Goal: Task Accomplishment & Management: Manage account settings

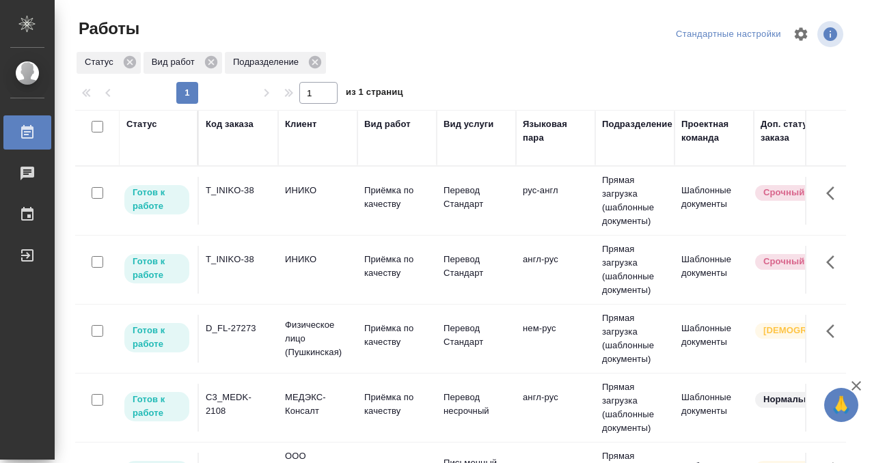
click at [250, 210] on td "T_INIKO-38" at bounding box center [238, 201] width 79 height 48
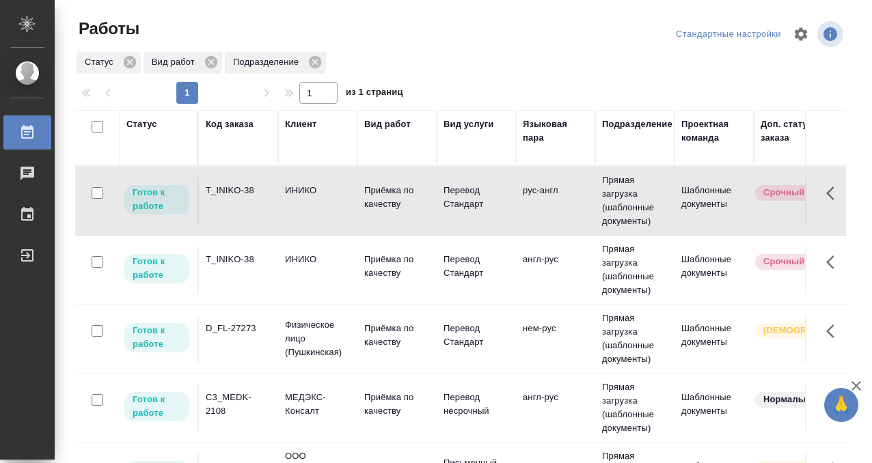
click at [251, 210] on td "T_INIKO-38" at bounding box center [238, 201] width 79 height 48
click at [237, 262] on div "T_INIKO-38" at bounding box center [239, 260] width 66 height 14
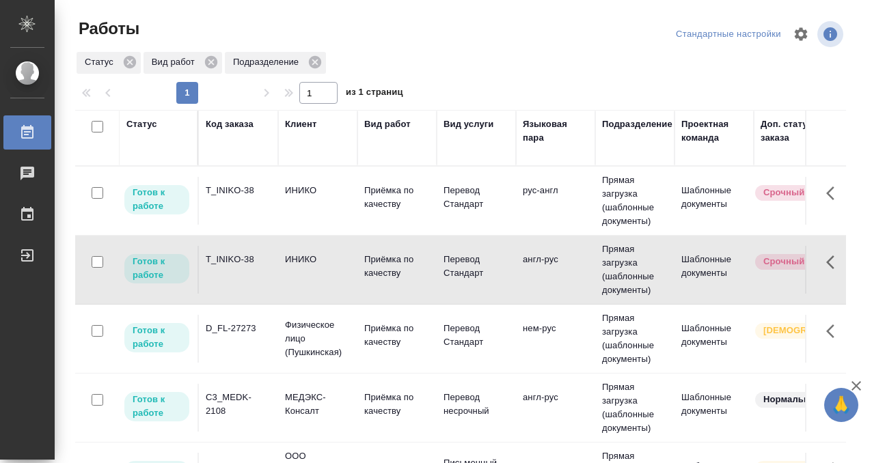
click at [237, 263] on div "T_INIKO-38" at bounding box center [239, 260] width 66 height 14
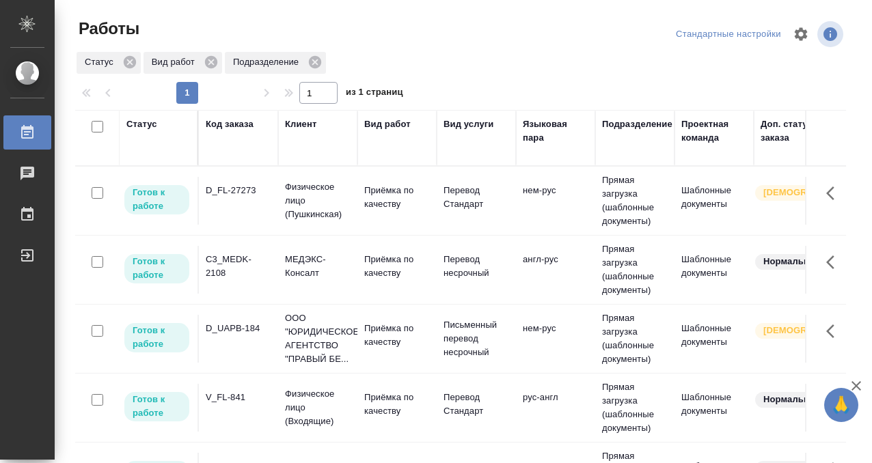
click at [220, 126] on div "Код заказа" at bounding box center [230, 125] width 48 height 14
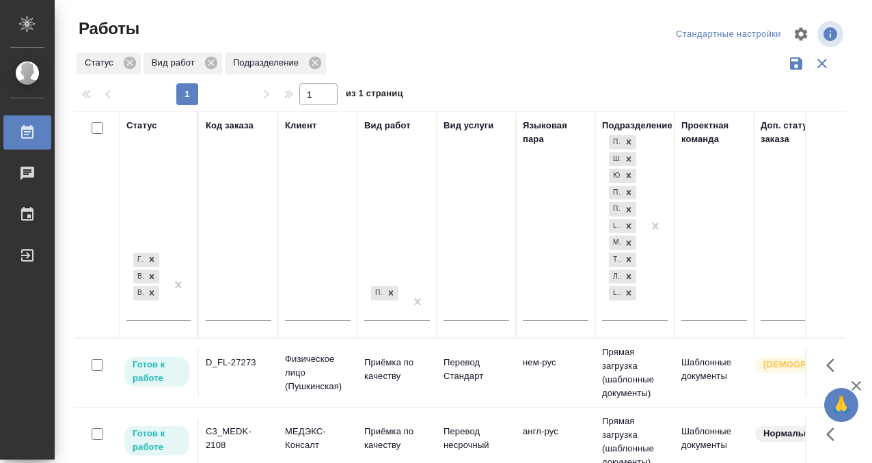
click at [227, 316] on input "text" at bounding box center [239, 312] width 66 height 17
paste input "T_FL-25935"
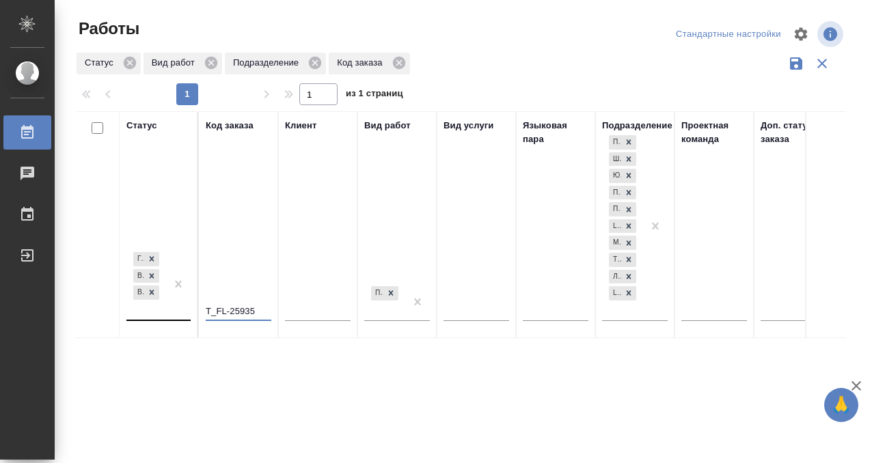
type input "T_FL-25935"
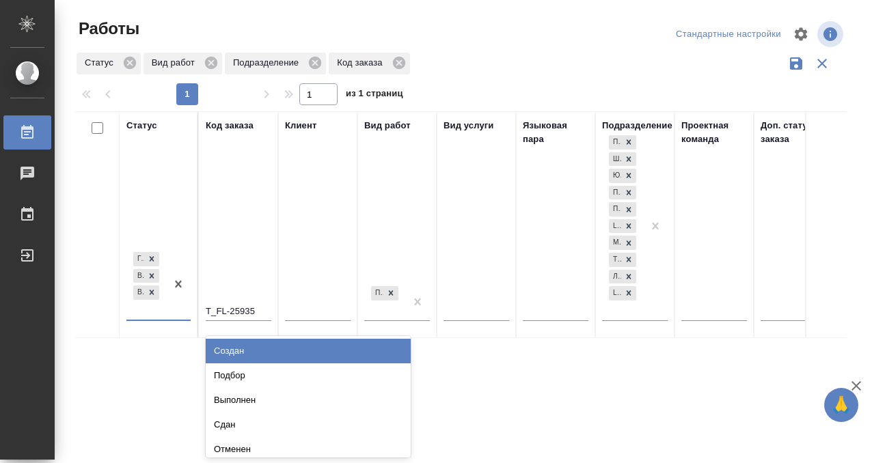
click at [154, 310] on div "Готов к работе В работе В ожидании" at bounding box center [146, 285] width 40 height 70
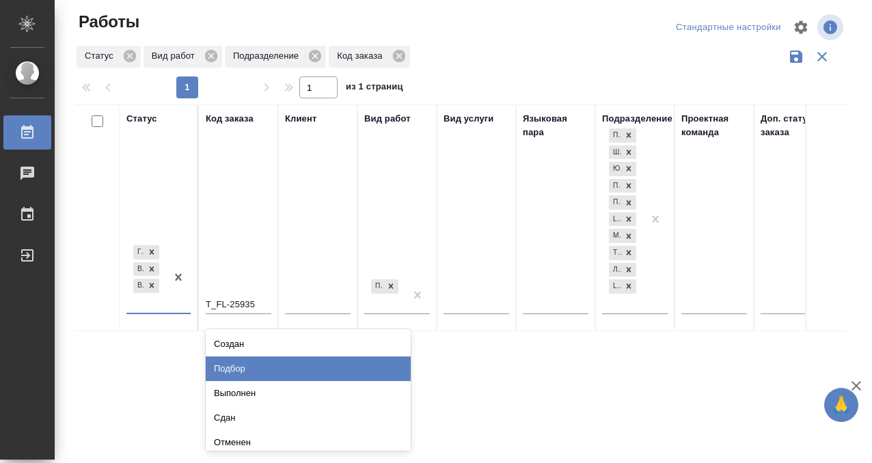
click at [240, 369] on div "Подбор" at bounding box center [308, 369] width 205 height 25
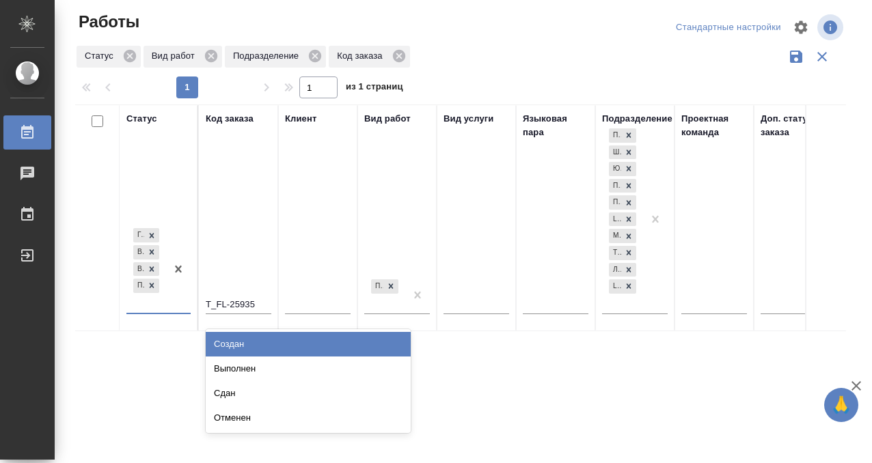
click at [167, 307] on div at bounding box center [178, 269] width 25 height 87
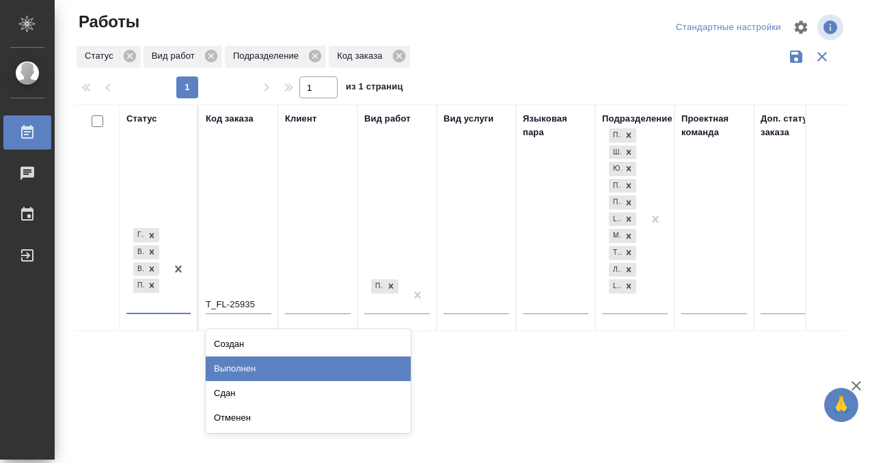
click at [232, 364] on div "Выполнен" at bounding box center [308, 369] width 205 height 25
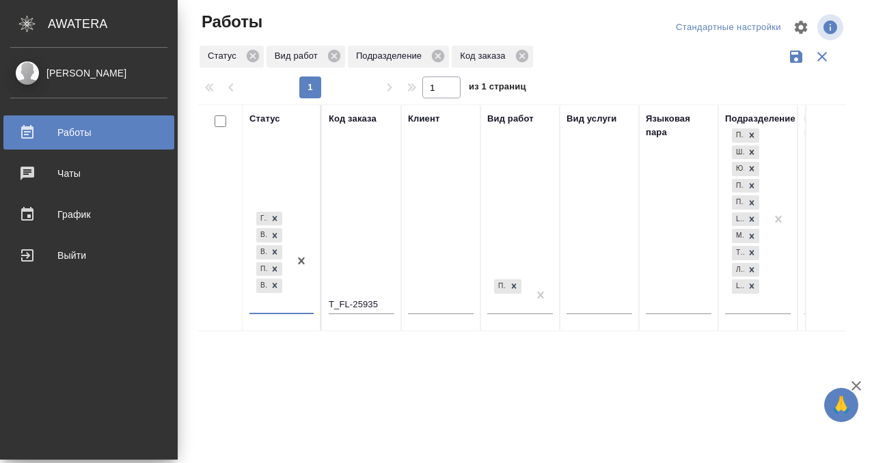
click at [28, 131] on div "Работы" at bounding box center [88, 132] width 157 height 21
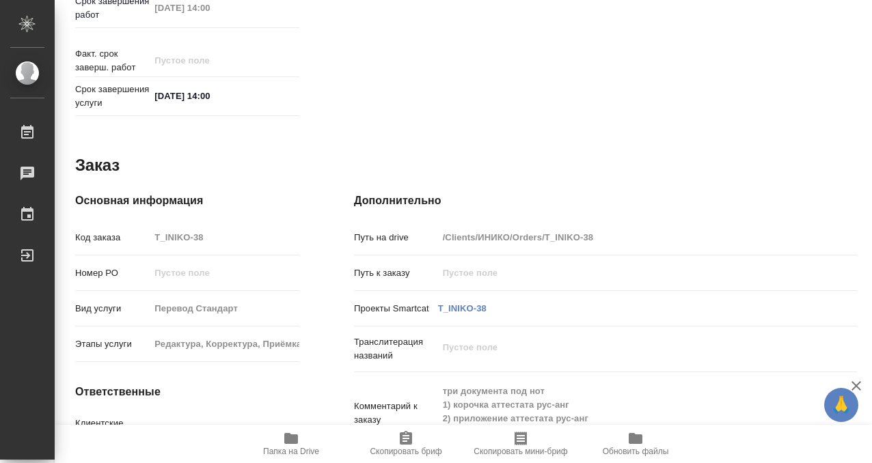
scroll to position [730, 0]
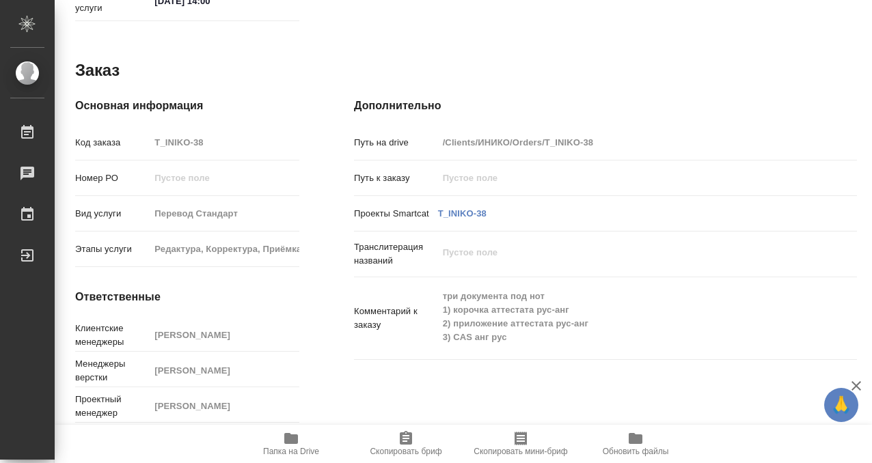
click at [284, 435] on icon "button" at bounding box center [291, 438] width 14 height 11
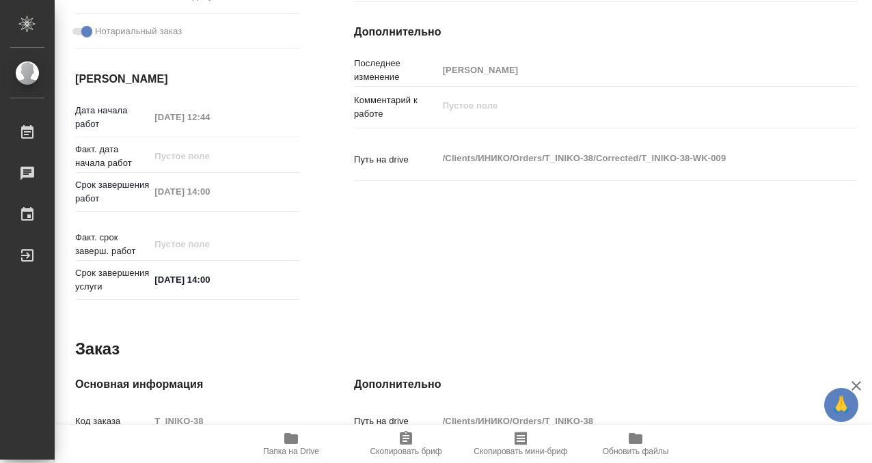
scroll to position [0, 0]
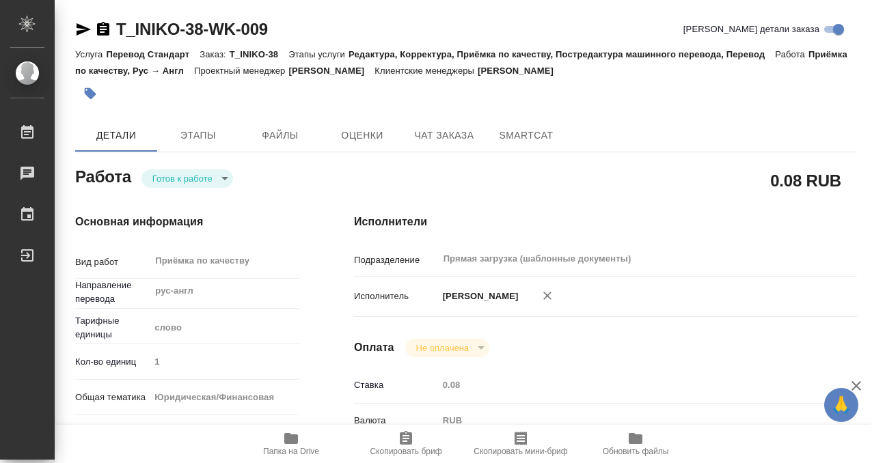
click at [98, 88] on button "button" at bounding box center [90, 94] width 30 height 30
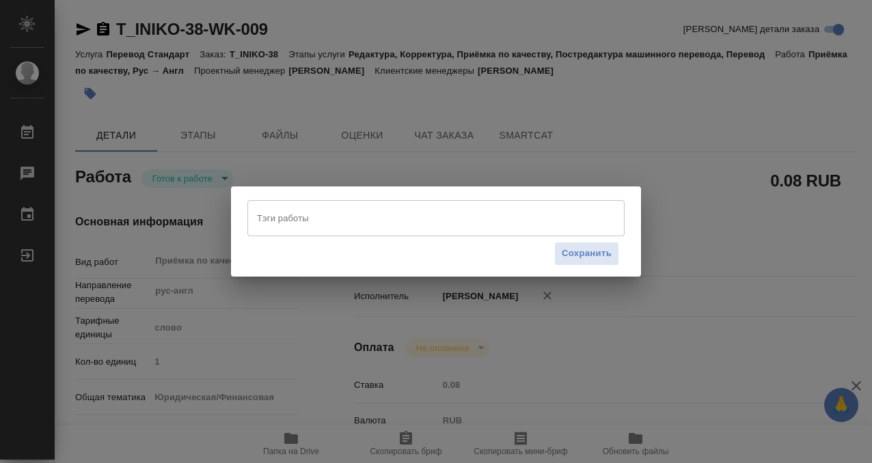
click at [310, 216] on input "Тэги работы" at bounding box center [423, 217] width 339 height 23
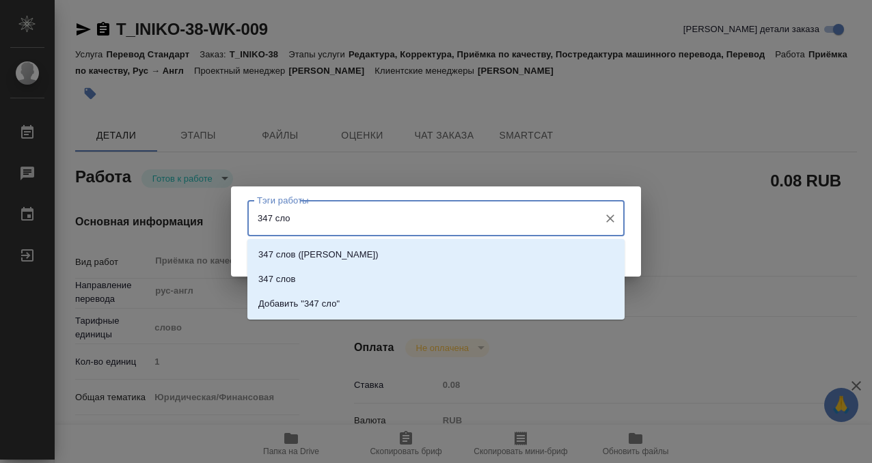
type input "347 слов"
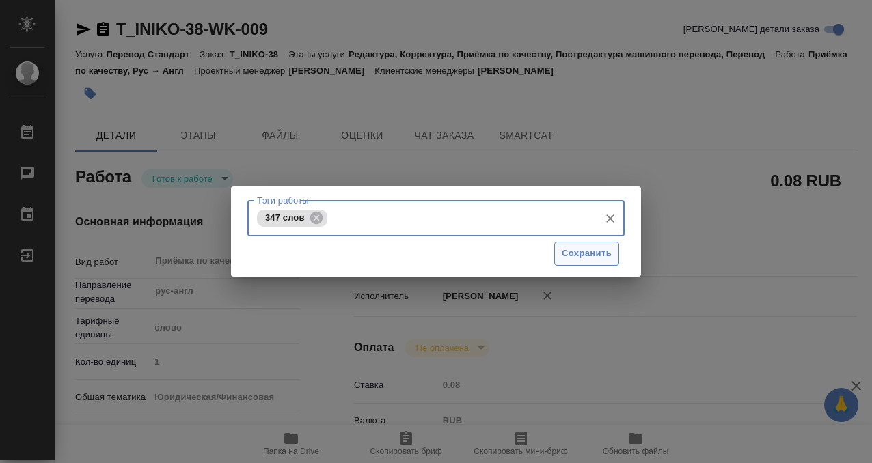
click at [597, 242] on button "Сохранить" at bounding box center [586, 254] width 65 height 24
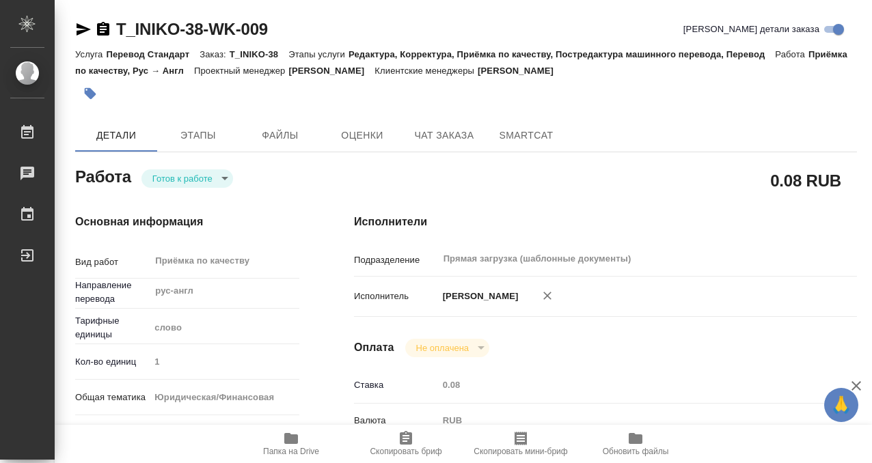
type input "readyForWork"
type input "рус-англ"
type input "5a8b1489cc6b4906c91bfd90"
type input "1"
type input "yr-fn"
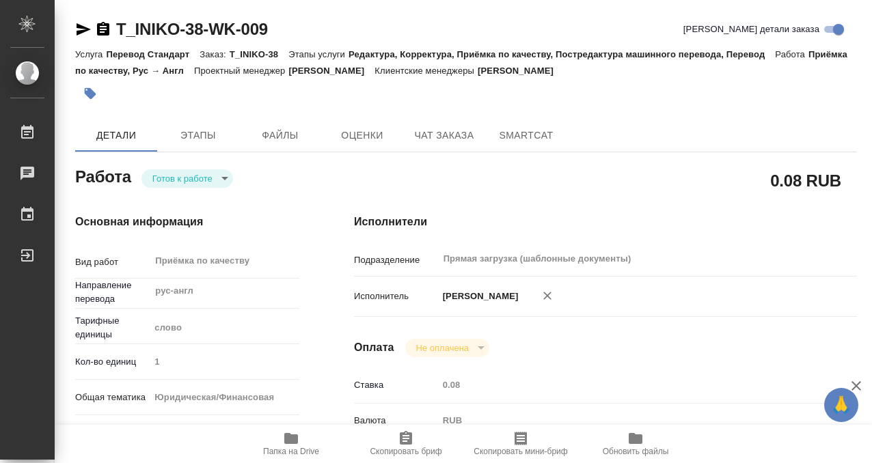
type input "5a8b8b956a9677013d343cfe"
checkbox input "true"
type input "03.09.2025 12:44"
type input "04.09.2025 14:00"
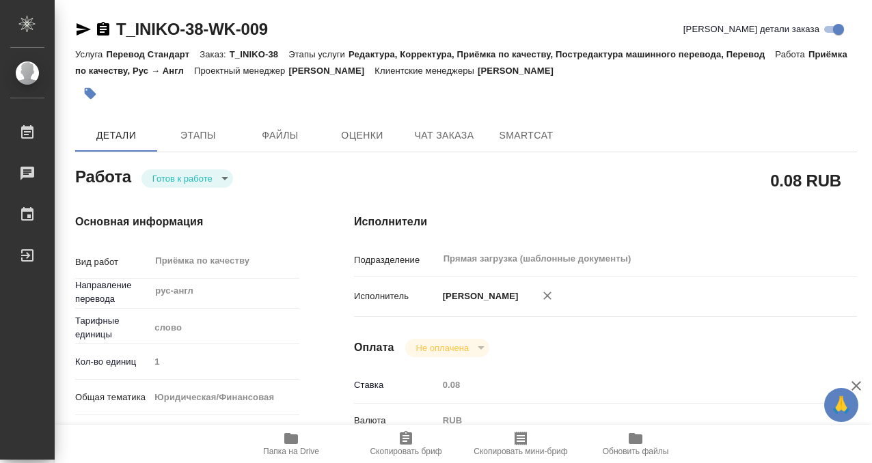
type input "Прямая загрузка (шаблонные документы)"
type input "notPayed"
type input "0.08"
type input "RUB"
type input "[PERSON_NAME]"
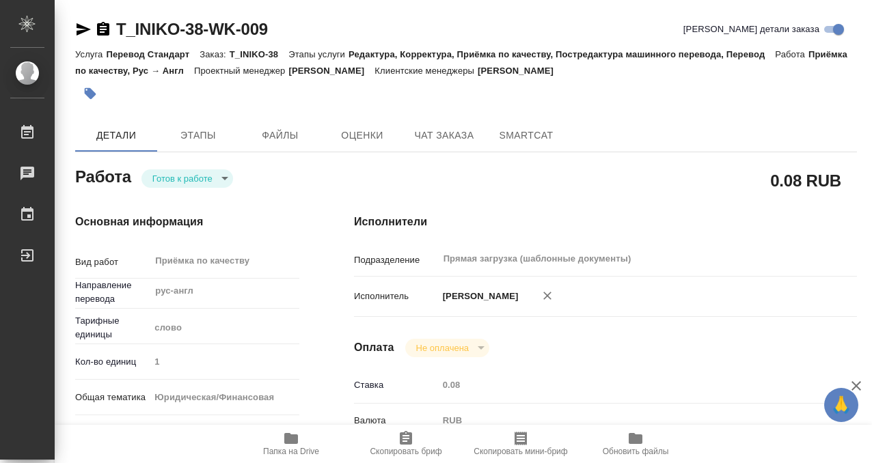
type input "T_INIKO-38"
type input "Перевод Стандарт"
type input "Редактура, Корректура, Приёмка по качеству, Постредактура машинного перевода, П…"
type input "Прохорова Анастасия"
type input "[PERSON_NAME]"
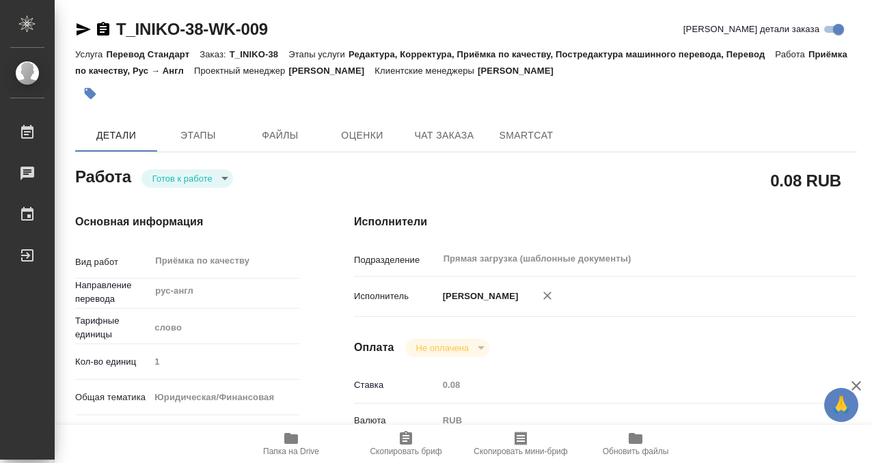
type input "/Clients/ИНИКО/Orders/T_INIKO-38"
click at [217, 175] on body "🙏 .cls-1 fill:#fff; AWATERA Kobzeva Elizaveta Работы 0 Чаты График Выйти T_INIK…" at bounding box center [436, 231] width 872 height 463
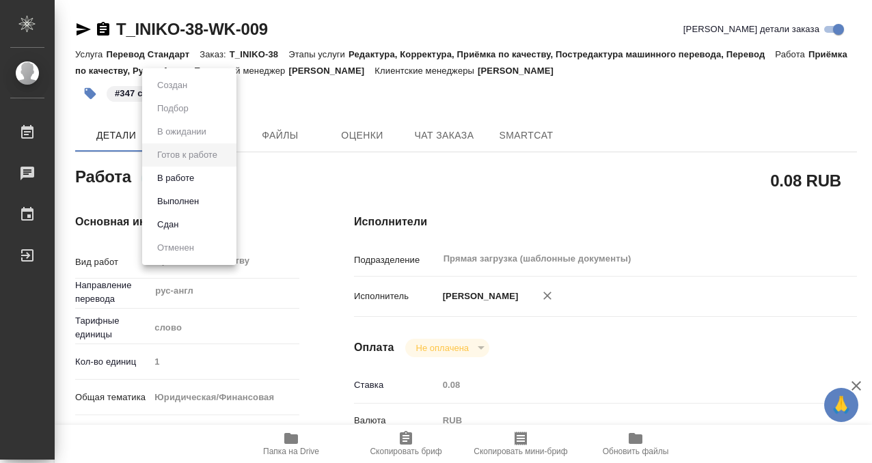
click at [215, 196] on li "Выполнен" at bounding box center [189, 201] width 94 height 23
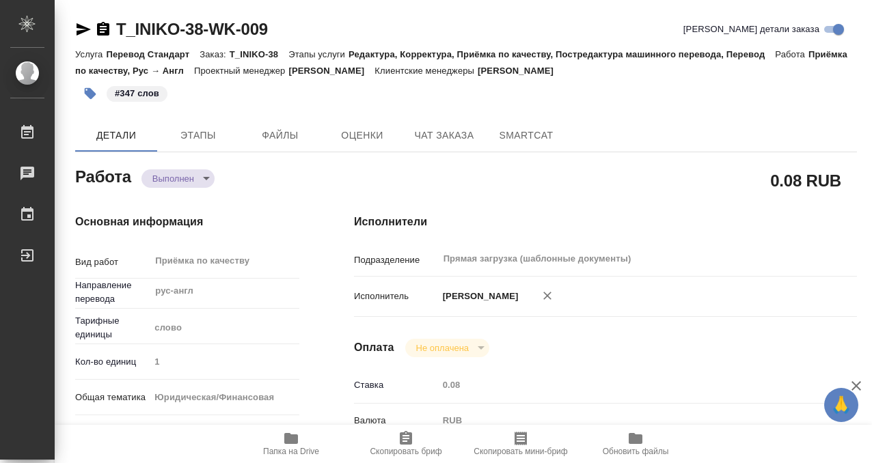
type textarea "x"
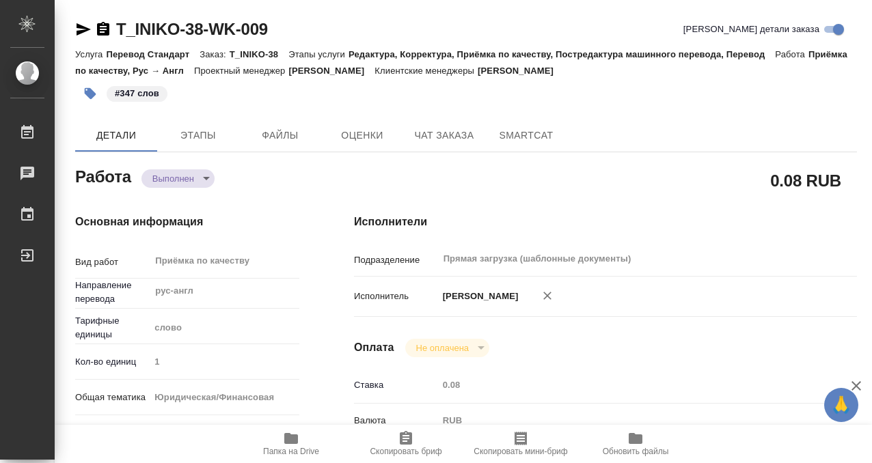
type textarea "x"
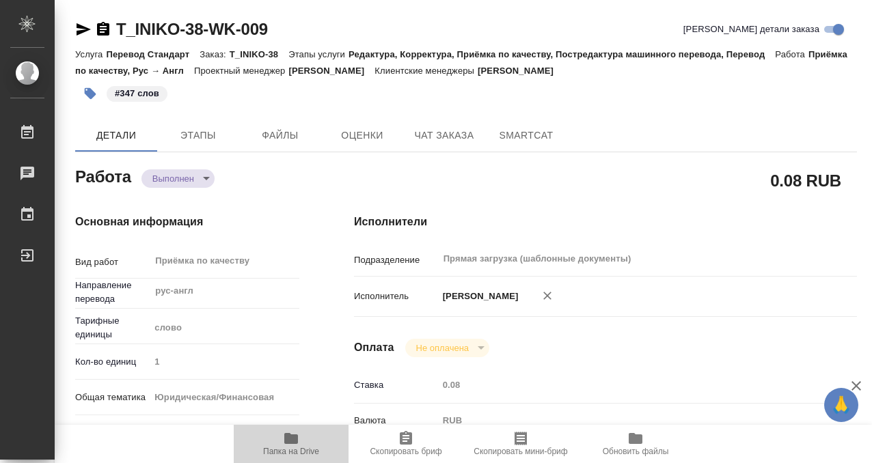
click at [295, 442] on icon "button" at bounding box center [291, 438] width 14 height 11
click at [109, 28] on icon "button" at bounding box center [103, 29] width 16 height 16
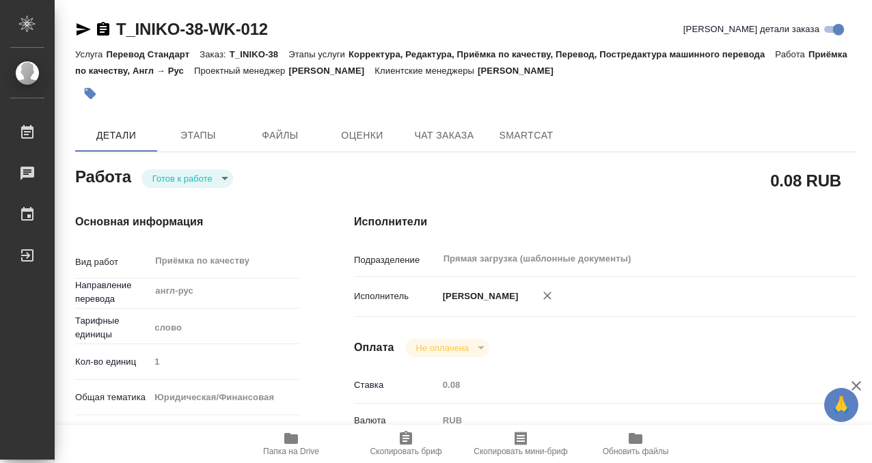
click at [94, 92] on icon "button" at bounding box center [91, 94] width 12 height 12
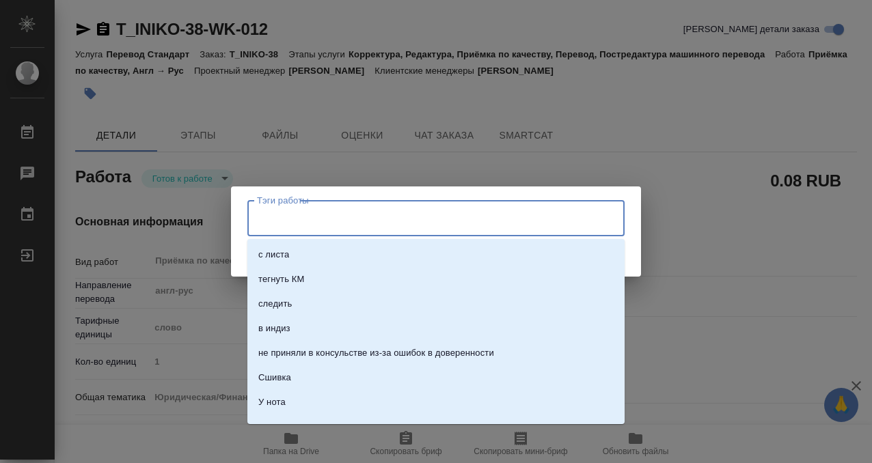
click at [291, 217] on input "Тэги работы" at bounding box center [423, 217] width 339 height 23
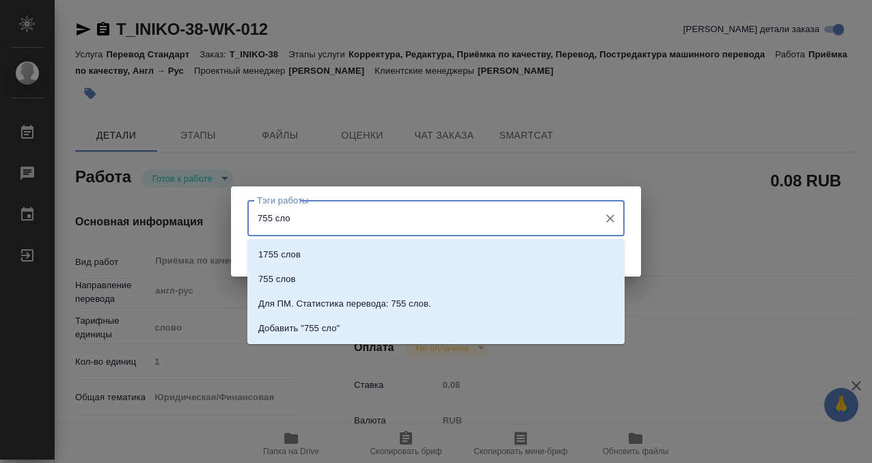
type input "755 слов"
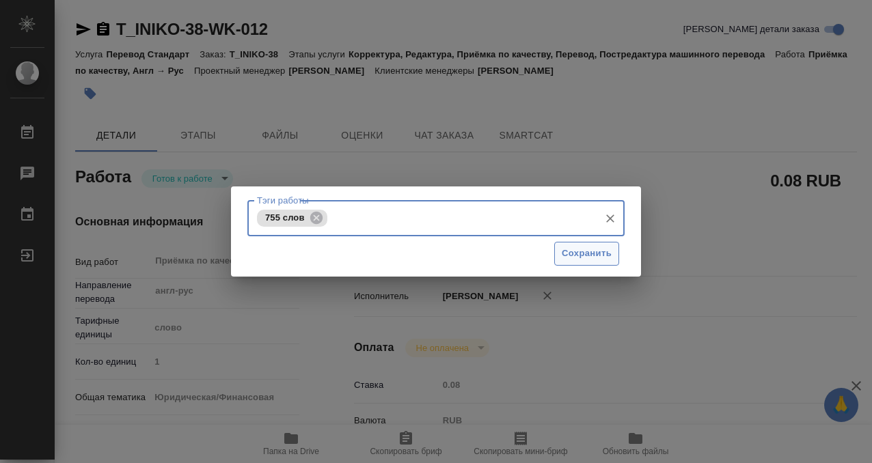
click at [585, 250] on span "Сохранить" at bounding box center [587, 254] width 50 height 16
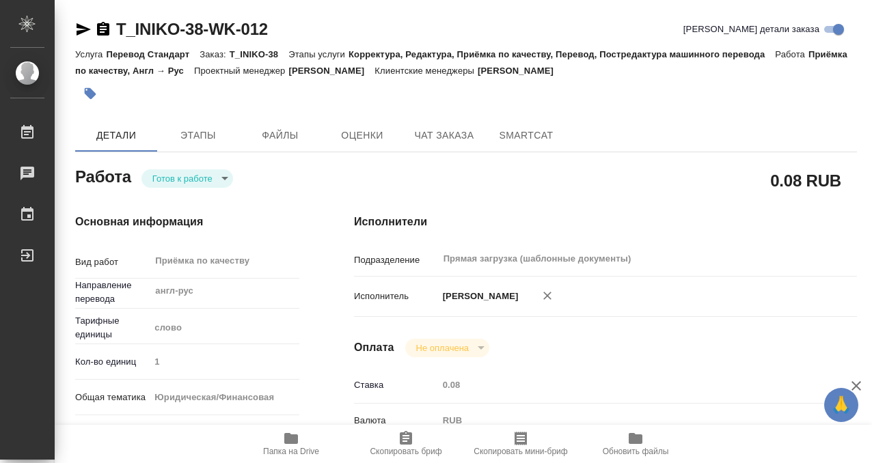
type input "readyForWork"
type input "англ-рус"
type input "5a8b1489cc6b4906c91bfd90"
type input "1"
type input "yr-fn"
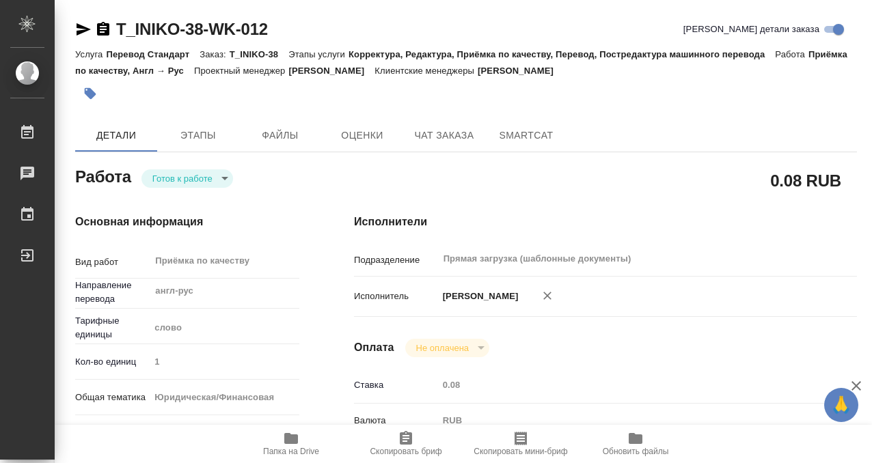
type input "5a8b8b956a9677013d343cfe"
checkbox input "true"
type input "03.09.2025 12:47"
type input "04.09.2025 14:00"
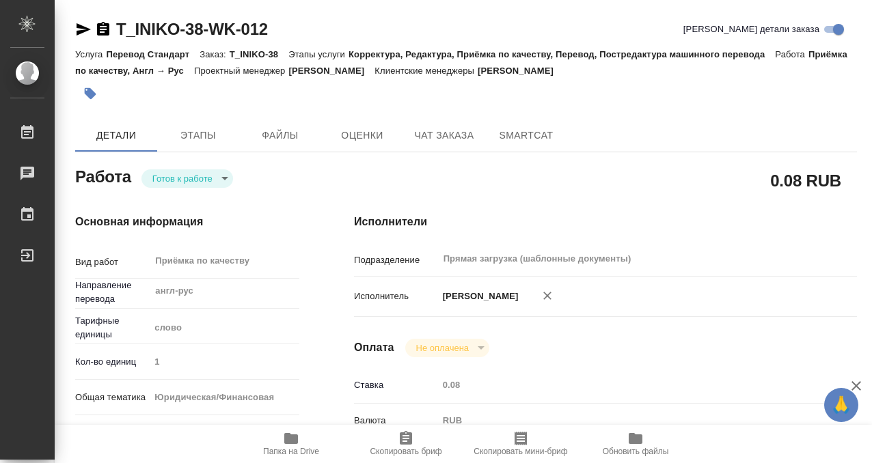
type input "Прямая загрузка (шаблонные документы)"
type input "notPayed"
type input "0.08"
type input "RUB"
type input "[PERSON_NAME]"
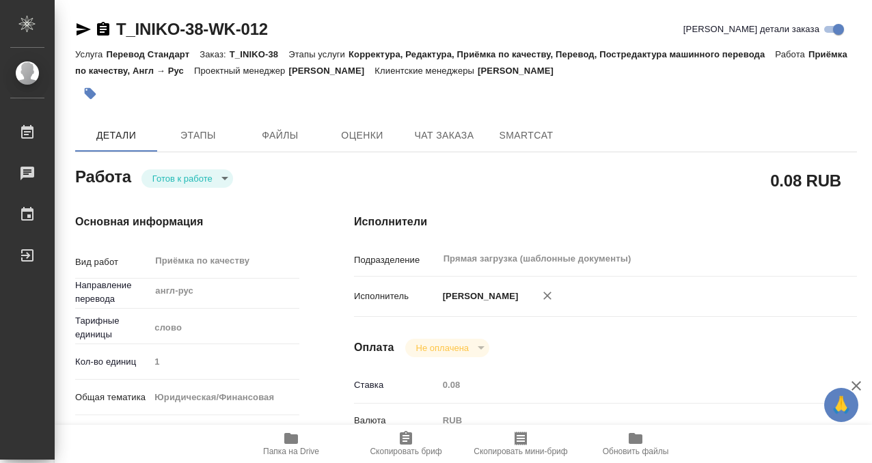
type input "T_INIKO-38"
type input "Перевод Стандарт"
type input "Корректура, Редактура, Приёмка по качеству, Перевод, Постредактура машинного пе…"
type input "Прохорова Анастасия"
type input "[PERSON_NAME]"
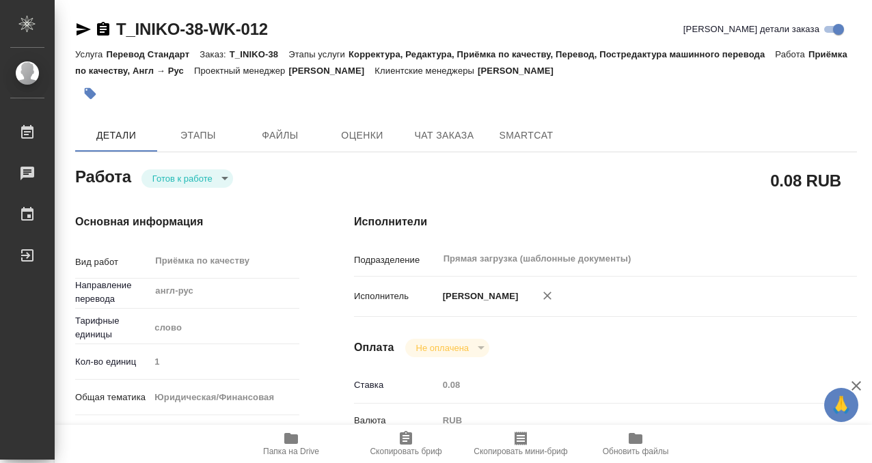
type input "/Clients/ИНИКО/Orders/T_INIKO-38"
click at [98, 31] on icon "button" at bounding box center [103, 29] width 12 height 14
click at [180, 180] on body "🙏 .cls-1 fill:#fff; AWATERA Kobzeva Elizaveta Работы 0 Чаты График Выйти T_INIK…" at bounding box center [436, 231] width 872 height 463
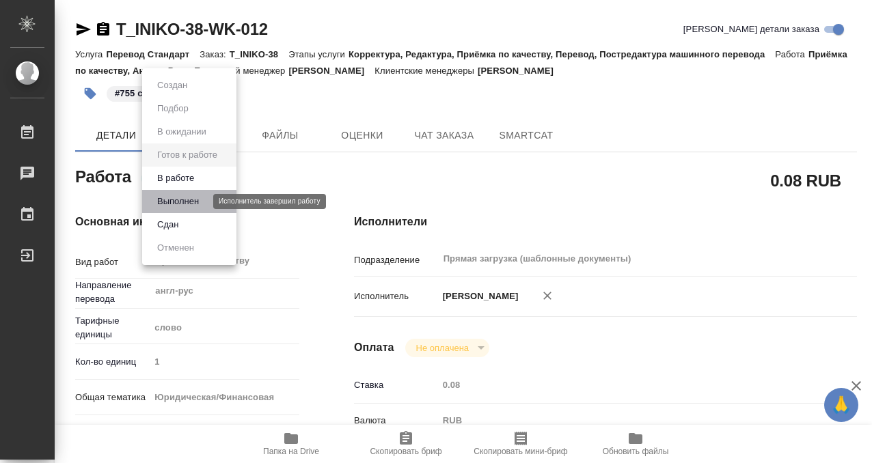
click at [185, 204] on button "Выполнен" at bounding box center [178, 201] width 50 height 15
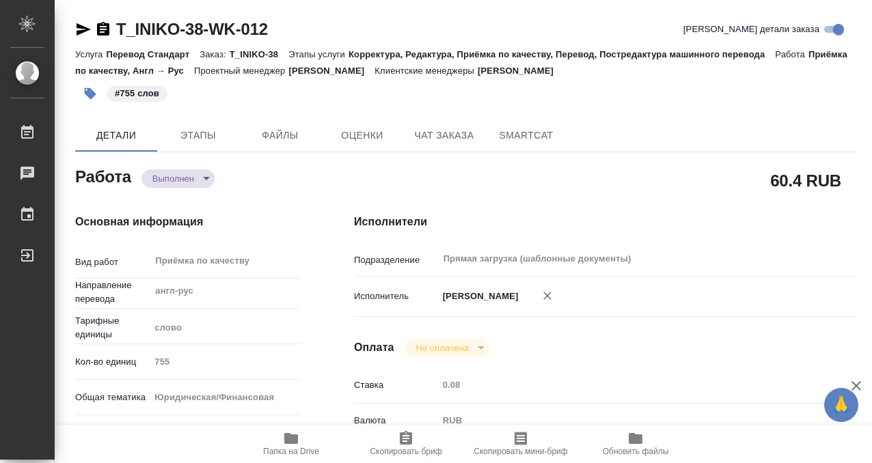
type textarea "x"
